Goal: Book appointment/travel/reservation

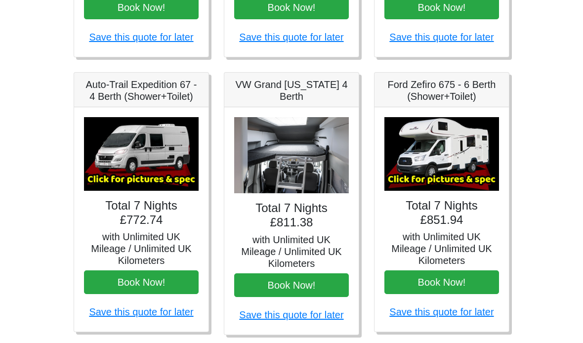
scroll to position [366, 0]
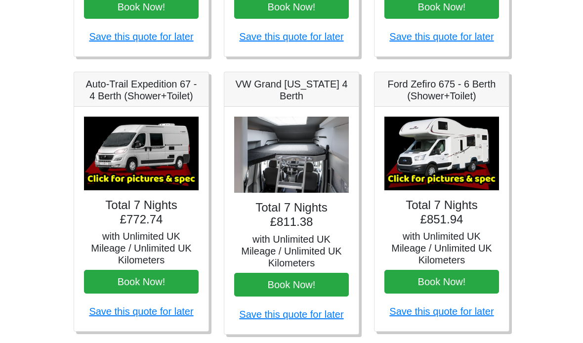
click at [319, 219] on h4 "Total 7 Nights £811.38" at bounding box center [291, 215] width 115 height 29
click at [328, 225] on h4 "Total 7 Nights £811.38" at bounding box center [291, 215] width 115 height 29
click at [305, 89] on h5 "VW Grand [US_STATE] 4 Berth" at bounding box center [291, 91] width 115 height 24
click at [294, 88] on h5 "VW Grand [US_STATE] 4 Berth" at bounding box center [291, 91] width 115 height 24
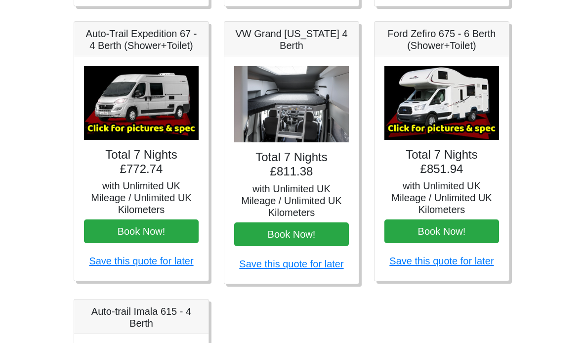
scroll to position [403, 0]
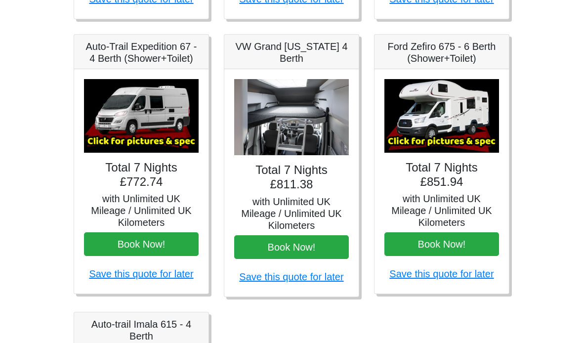
click at [303, 191] on div "Total 7 Nights £811.38 with Unlimited UK Mileage / Unlimited UK Kilometers Book…" at bounding box center [291, 183] width 134 height 227
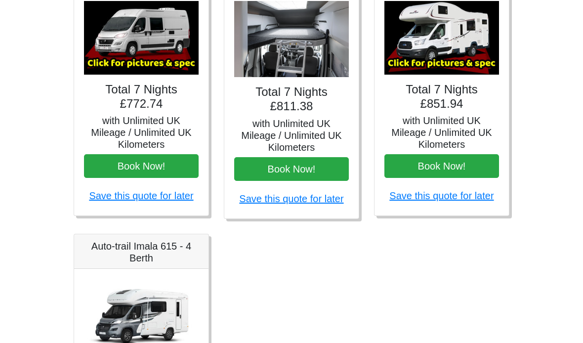
scroll to position [468, 0]
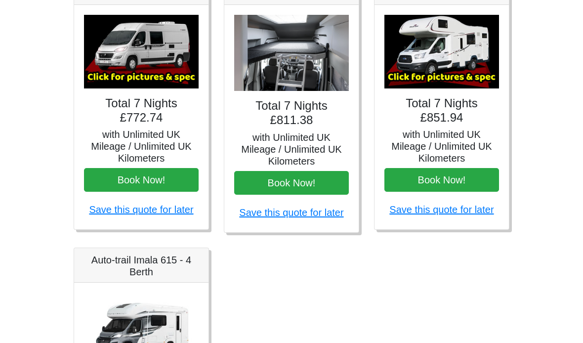
click at [309, 142] on h5 "with Unlimited UK Mileage / Unlimited UK Kilometers" at bounding box center [291, 150] width 115 height 36
click at [314, 132] on h5 "with Unlimited UK Mileage / Unlimited UK Kilometers" at bounding box center [291, 150] width 115 height 36
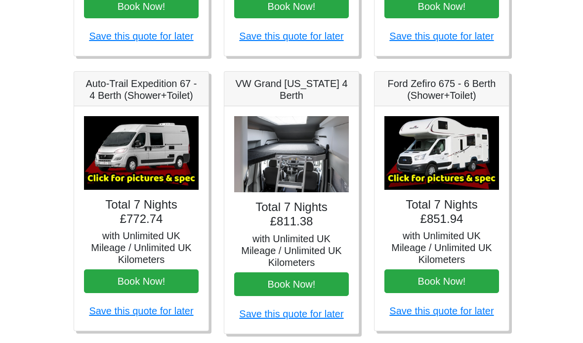
scroll to position [337, 0]
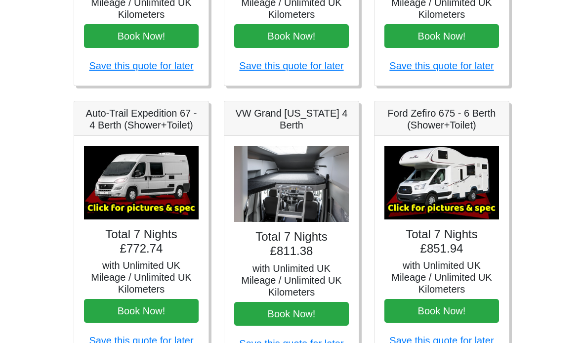
click at [311, 122] on h5 "VW Grand [US_STATE] 4 Berth" at bounding box center [291, 119] width 115 height 24
click at [312, 142] on div "Total 7 Nights £811.38 with Unlimited UK Mileage / Unlimited UK Kilometers Book…" at bounding box center [291, 249] width 134 height 227
click at [304, 180] on img at bounding box center [291, 184] width 115 height 77
click at [308, 193] on img at bounding box center [291, 184] width 115 height 77
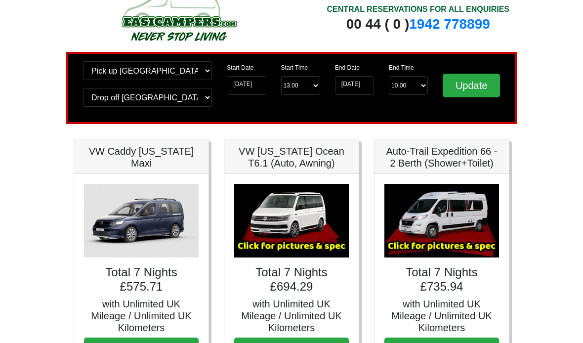
scroll to position [0, 0]
